Goal: Check status: Check status

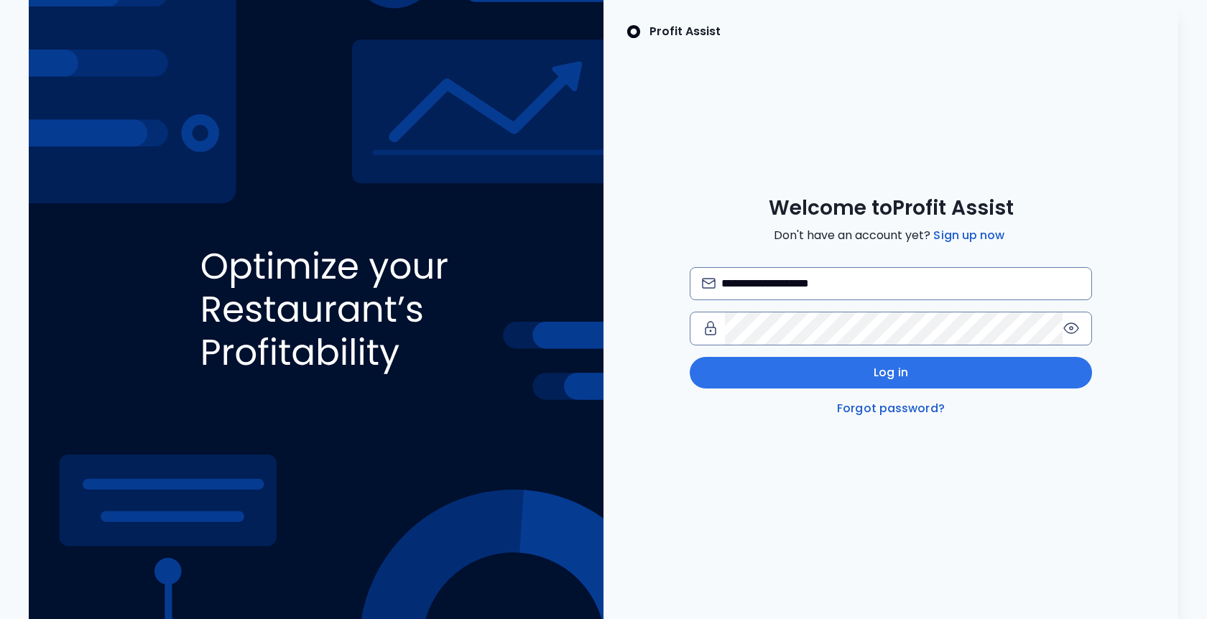
type input "**********"
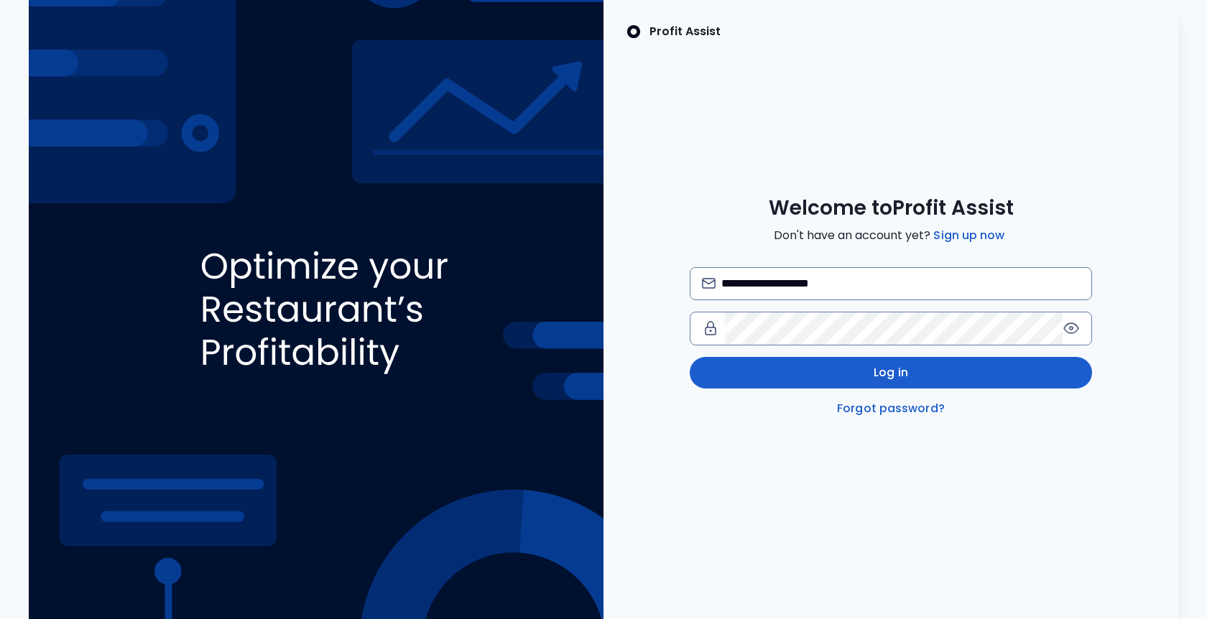
click at [882, 369] on span "Log in" at bounding box center [891, 372] width 34 height 17
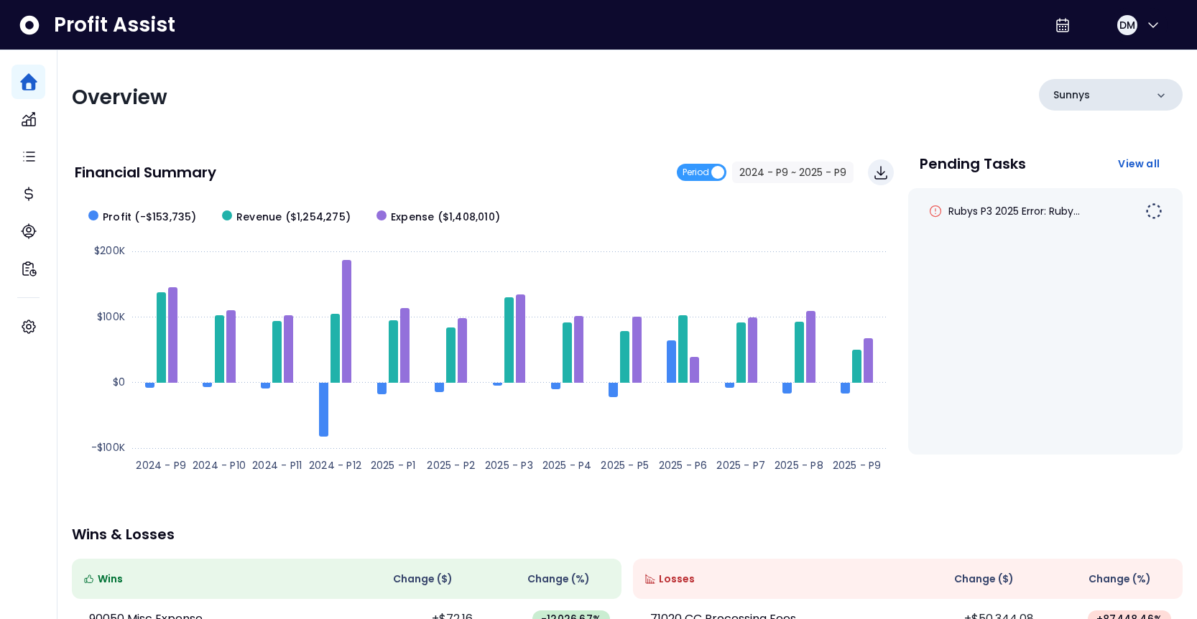
click at [1126, 86] on div "Sunnys" at bounding box center [1111, 95] width 144 height 32
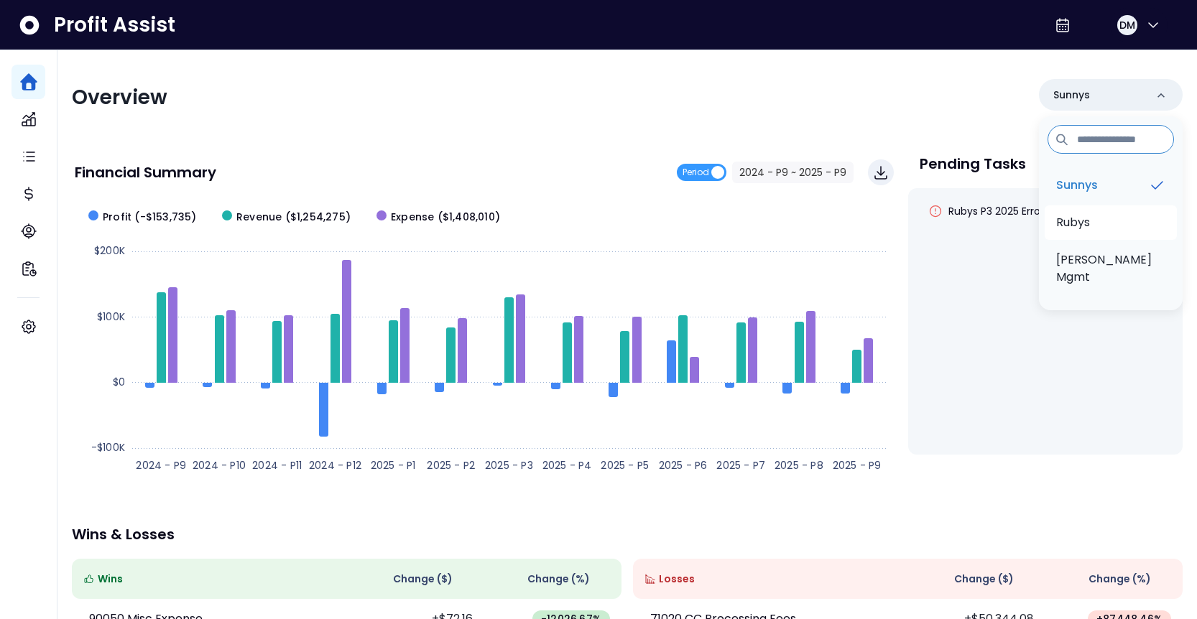
click at [1091, 220] on li "Rubys" at bounding box center [1111, 222] width 132 height 34
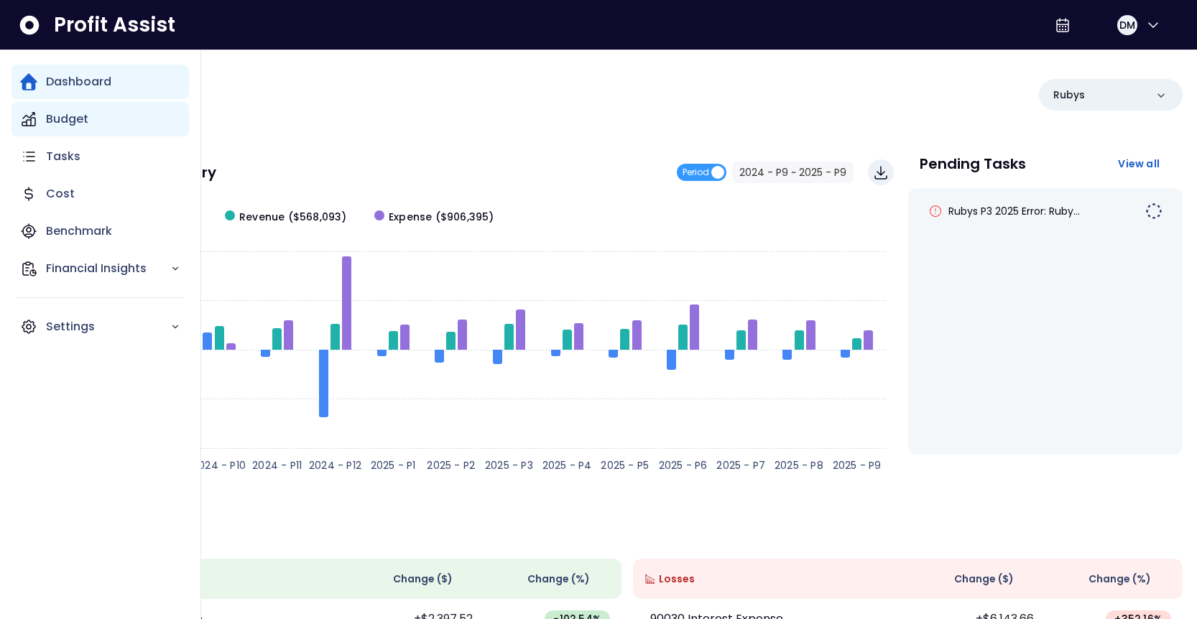
click at [70, 116] on p "Budget" at bounding box center [67, 119] width 42 height 17
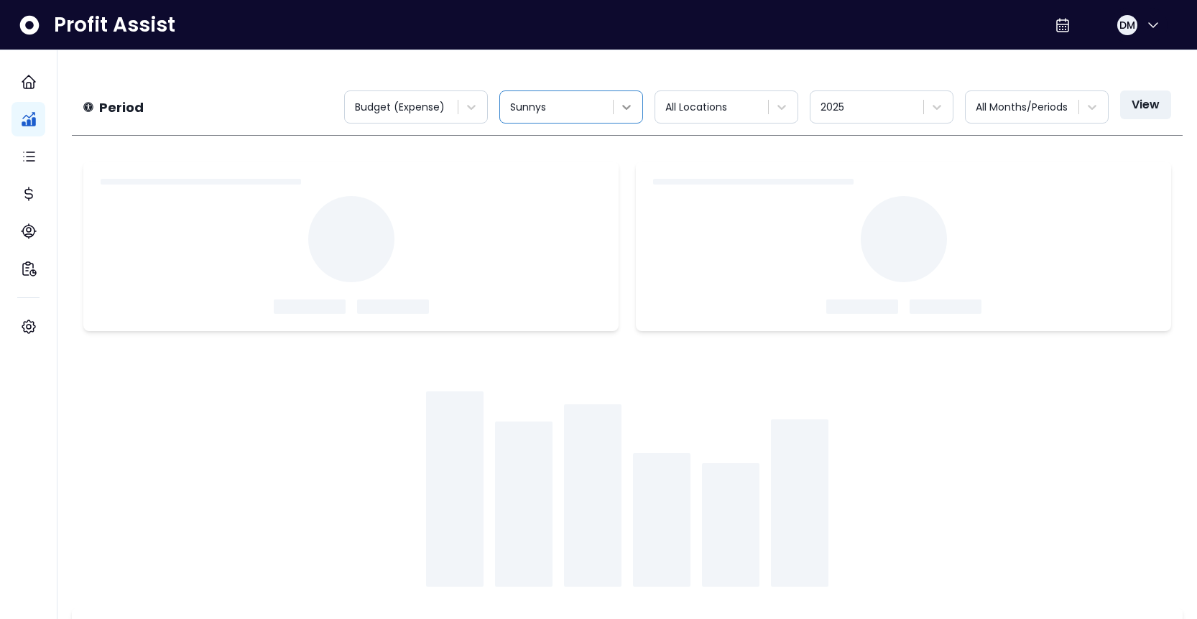
click at [625, 108] on icon at bounding box center [626, 107] width 9 height 5
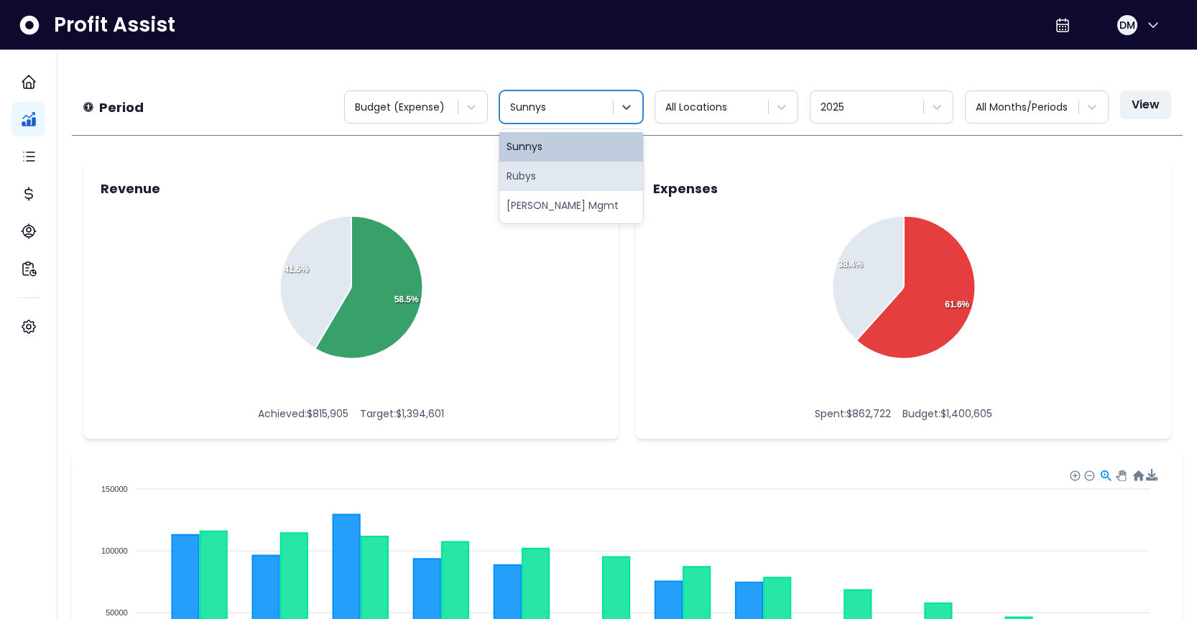
click at [563, 180] on div "Rubys" at bounding box center [571, 176] width 144 height 29
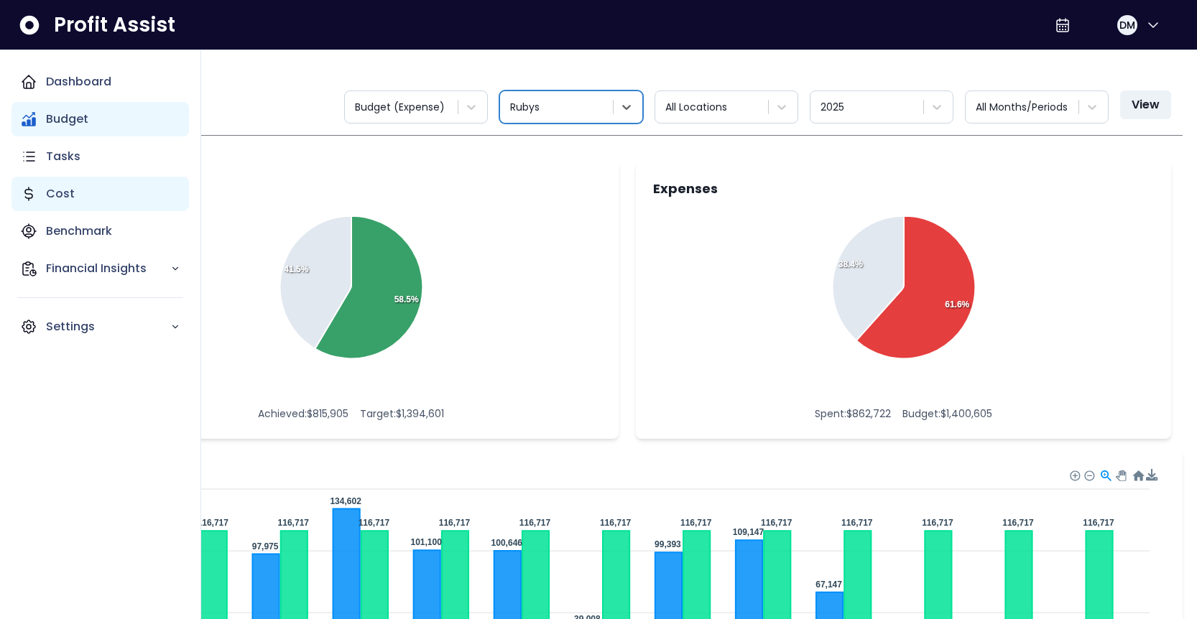
click at [70, 195] on p "Cost" at bounding box center [60, 193] width 29 height 17
